Goal: Task Accomplishment & Management: Manage account settings

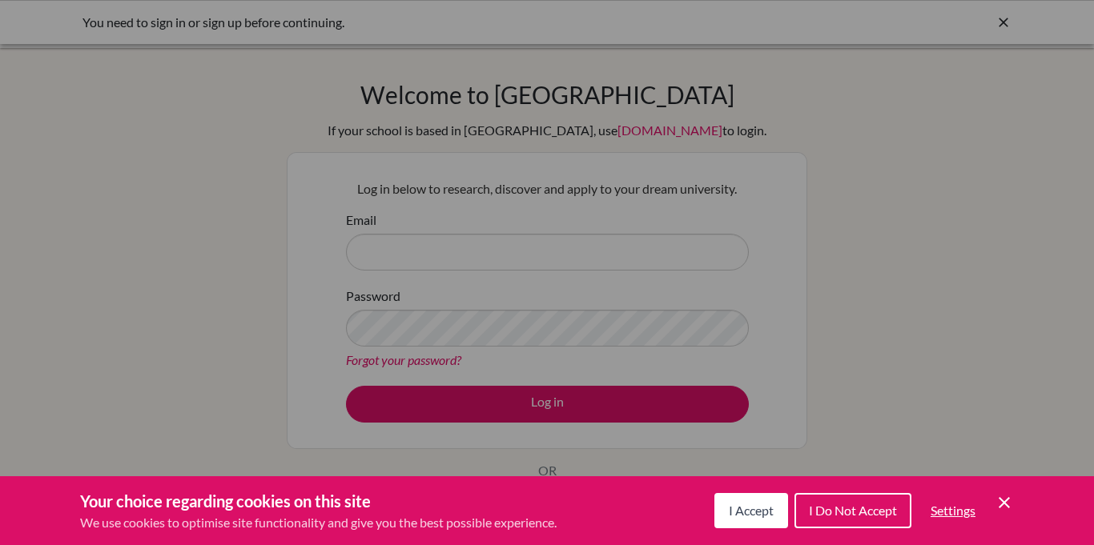
click at [763, 516] on span "I Accept" at bounding box center [751, 510] width 45 height 15
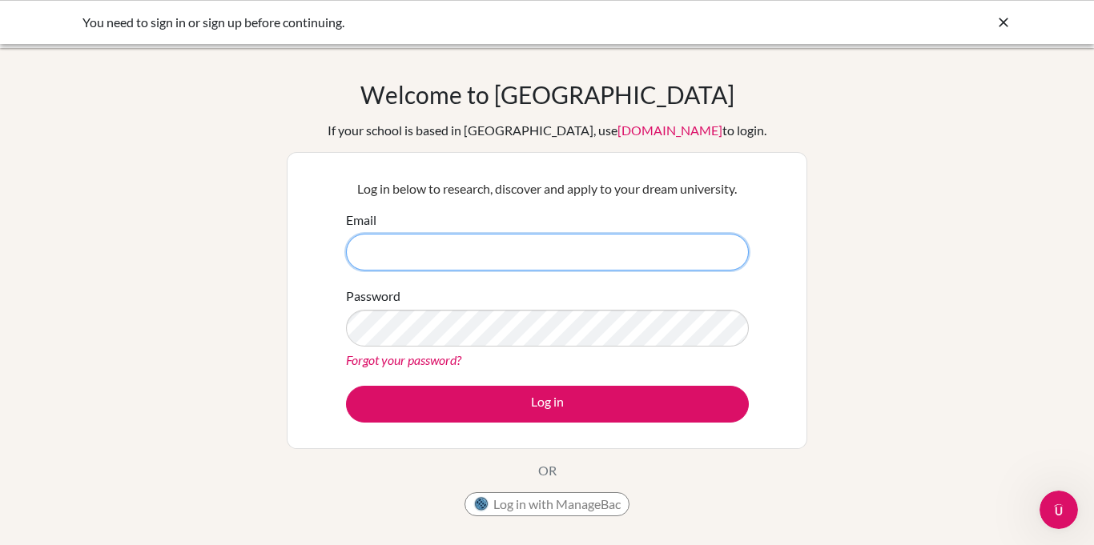
click at [575, 238] on input "Email" at bounding box center [547, 252] width 403 height 37
type input "[PERSON_NAME][EMAIL_ADDRESS][PERSON_NAME][DOMAIN_NAME]"
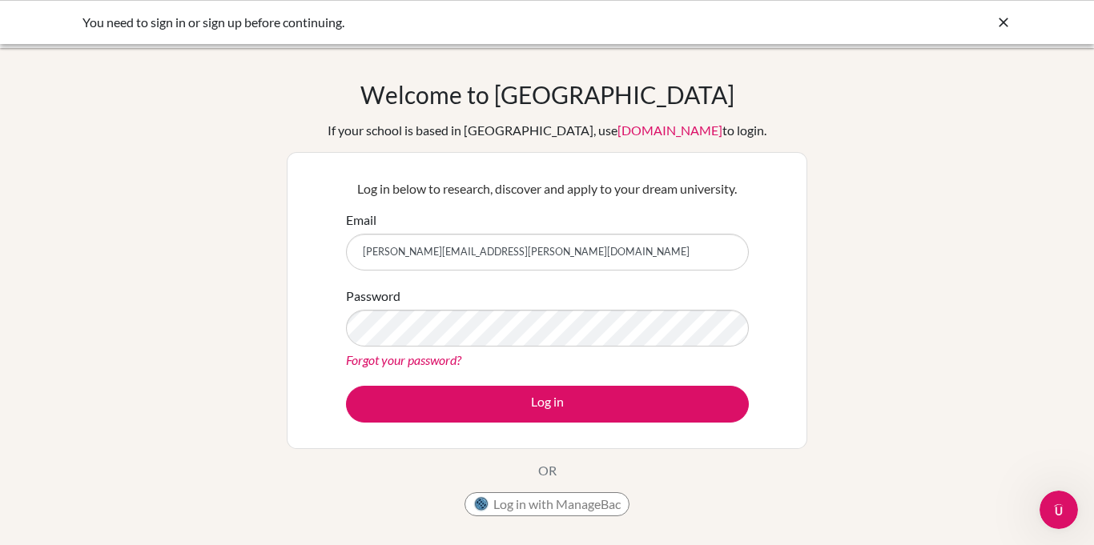
click at [594, 422] on div "Log in below to research, discover and apply to your dream university. Email el…" at bounding box center [547, 300] width 423 height 263
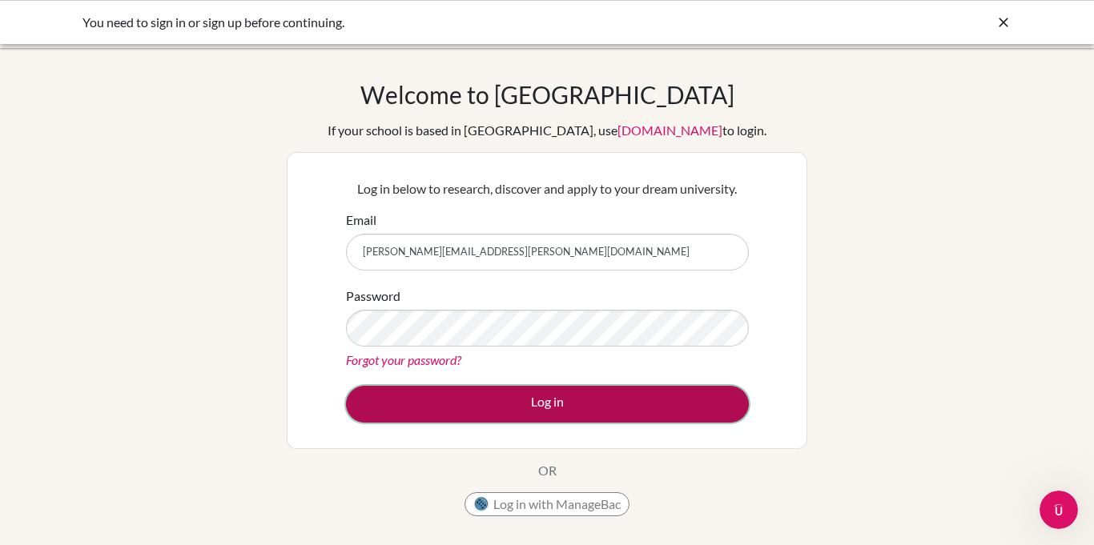
click at [570, 406] on button "Log in" at bounding box center [547, 404] width 403 height 37
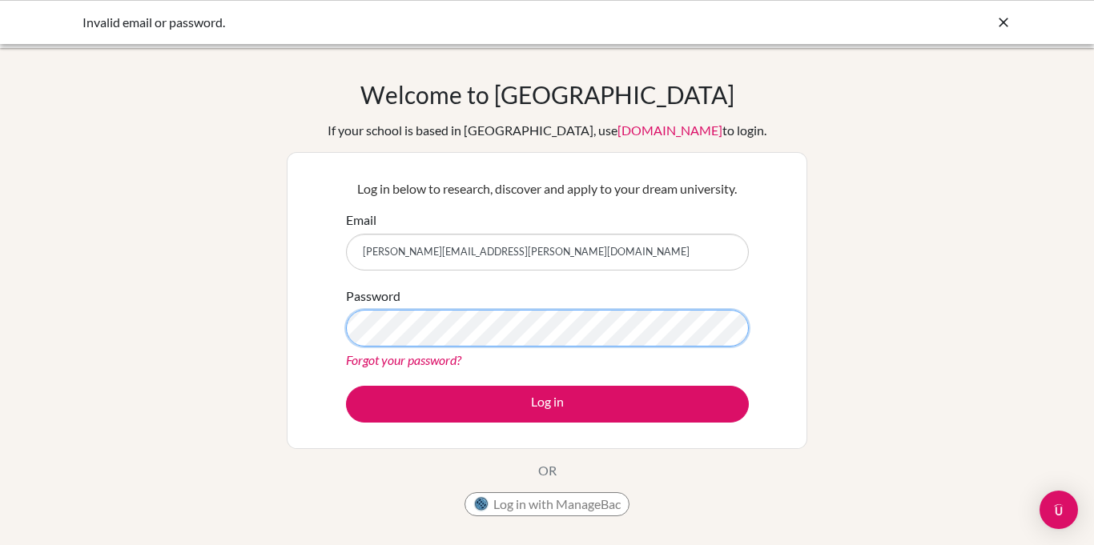
click at [346, 386] on button "Log in" at bounding box center [547, 404] width 403 height 37
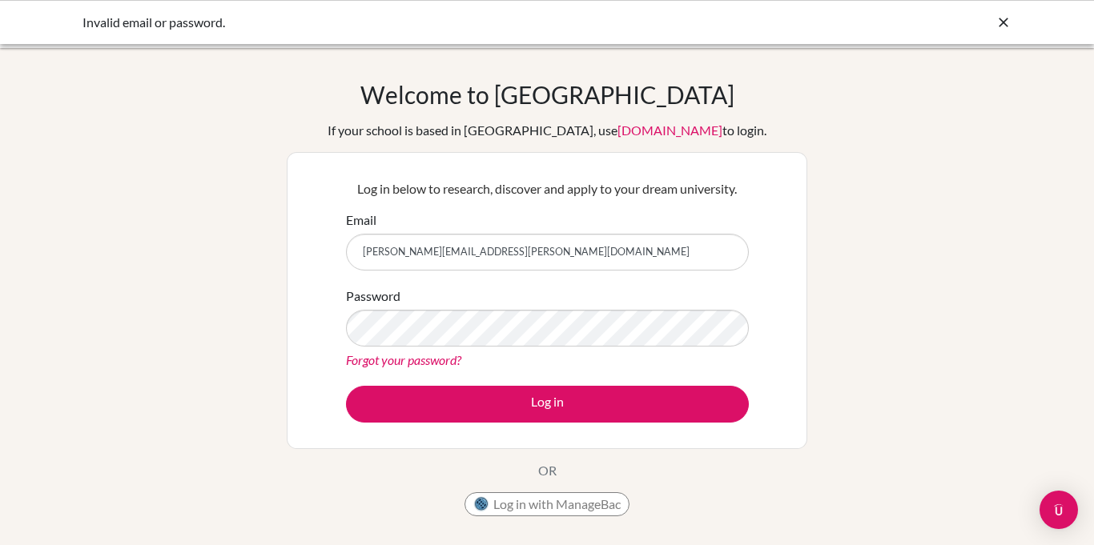
click at [1003, 18] on icon at bounding box center [1003, 22] width 16 height 16
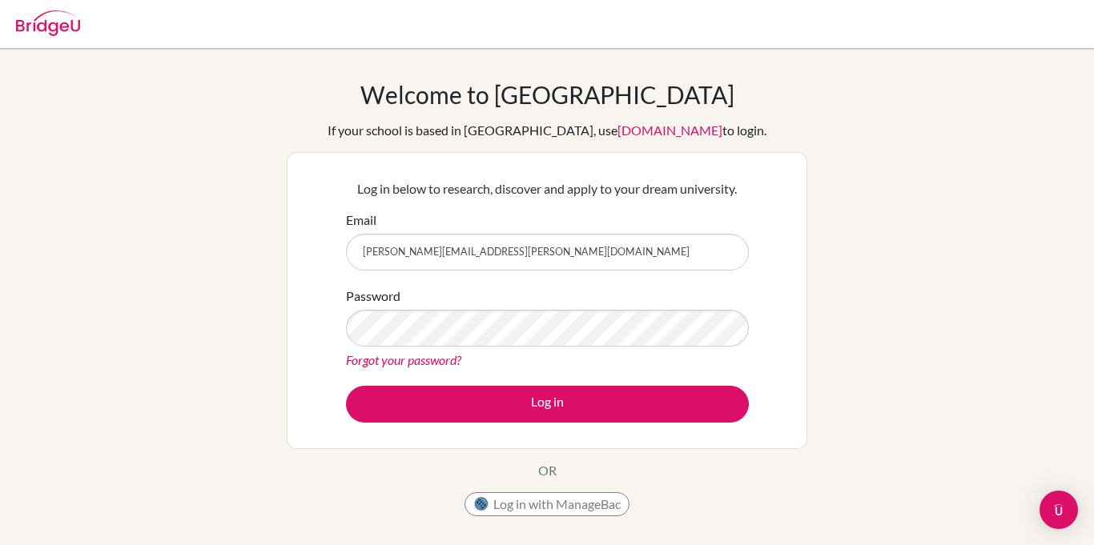
click at [34, 30] on img at bounding box center [48, 23] width 64 height 26
click at [45, 29] on img at bounding box center [48, 23] width 64 height 26
click at [538, 498] on button "Log in with ManageBac" at bounding box center [546, 504] width 165 height 24
